Goal: Task Accomplishment & Management: Manage account settings

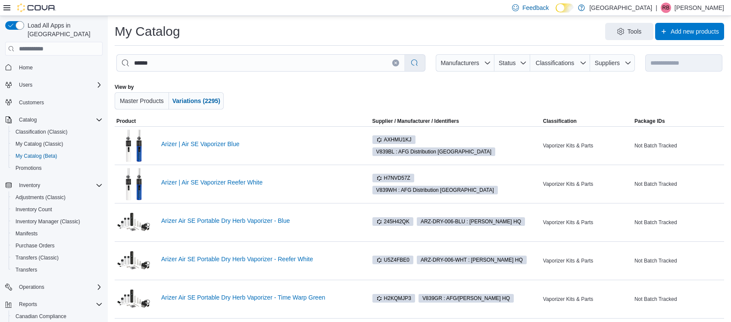
scroll to position [29, 0]
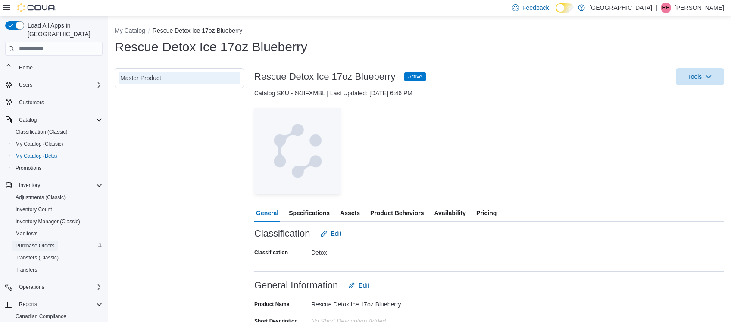
click at [33, 242] on span "Purchase Orders" at bounding box center [35, 245] width 39 height 7
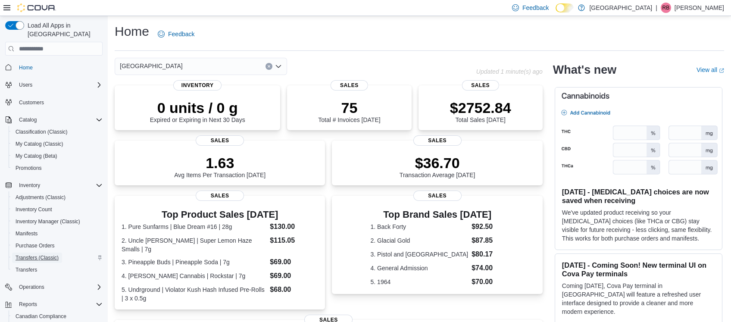
click at [32, 254] on span "Transfers (Classic)" at bounding box center [37, 257] width 43 height 7
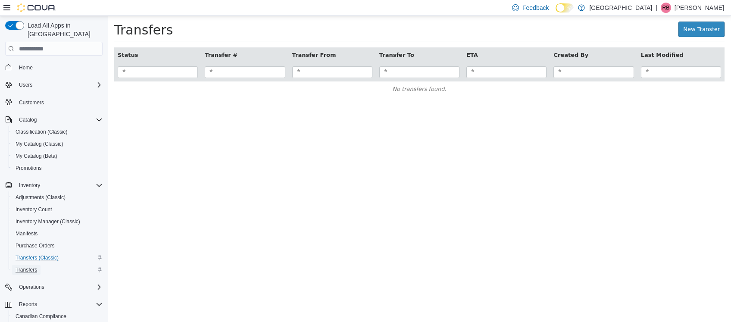
click at [29, 266] on span "Transfers" at bounding box center [27, 269] width 22 height 7
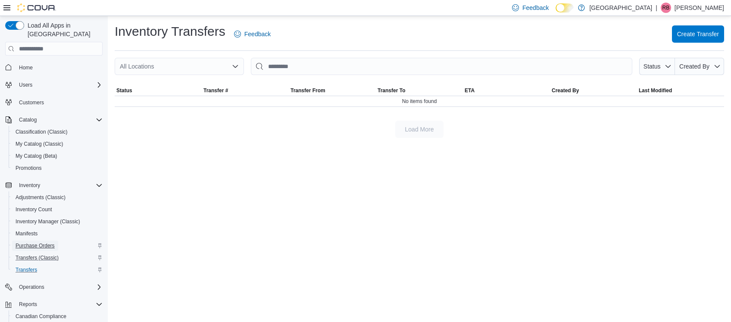
click at [31, 242] on span "Purchase Orders" at bounding box center [35, 245] width 39 height 7
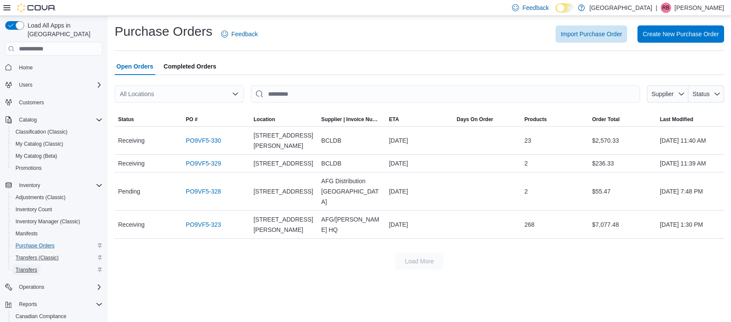
click at [28, 266] on span "Transfers" at bounding box center [27, 269] width 22 height 7
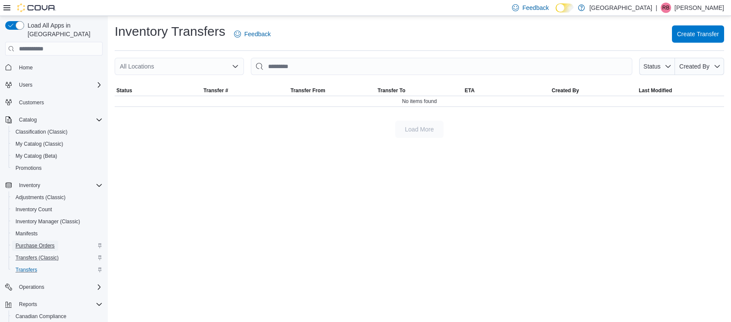
click at [38, 242] on span "Purchase Orders" at bounding box center [35, 245] width 39 height 7
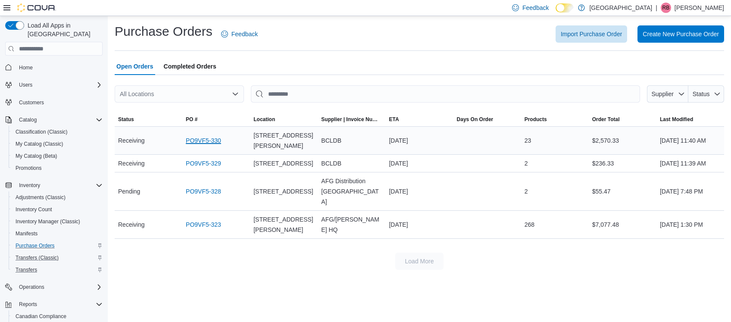
click at [207, 139] on link "PO9VF5-330" at bounding box center [203, 140] width 35 height 10
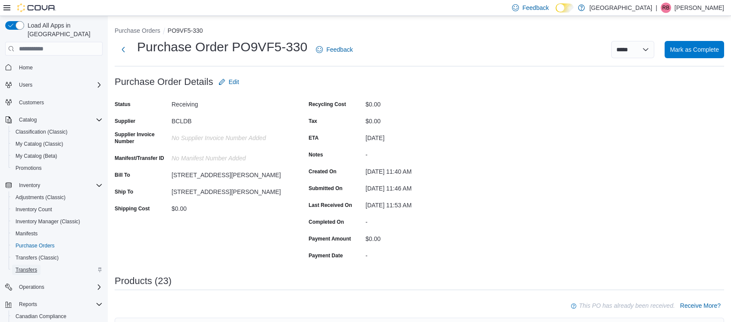
click at [29, 266] on span "Transfers" at bounding box center [27, 269] width 22 height 7
